Goal: Navigation & Orientation: Find specific page/section

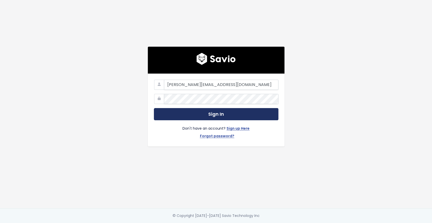
click at [208, 111] on button "Sign In" at bounding box center [216, 114] width 125 height 12
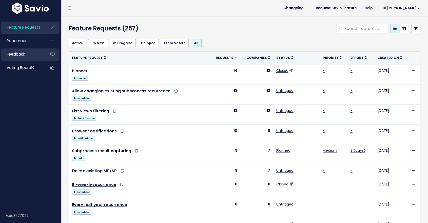
click at [18, 55] on span "Feedback" at bounding box center [16, 53] width 18 height 5
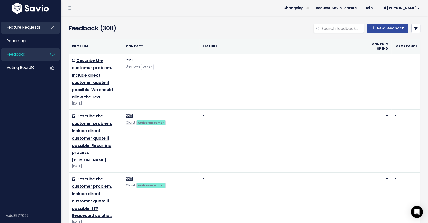
click at [24, 27] on span "Feature Requests" at bounding box center [24, 27] width 34 height 5
